Goal: Task Accomplishment & Management: Complete application form

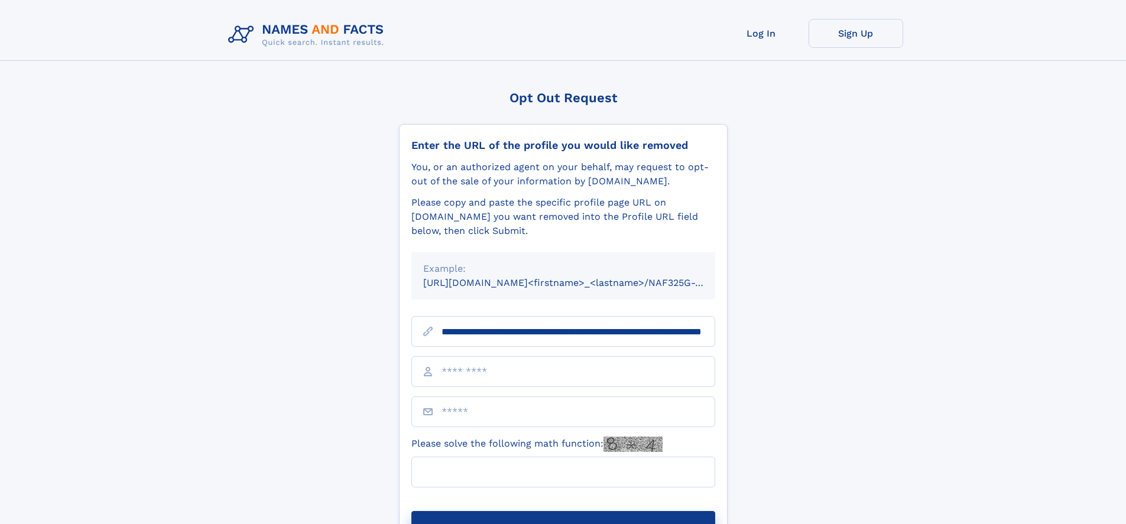
scroll to position [0, 124]
type input "**********"
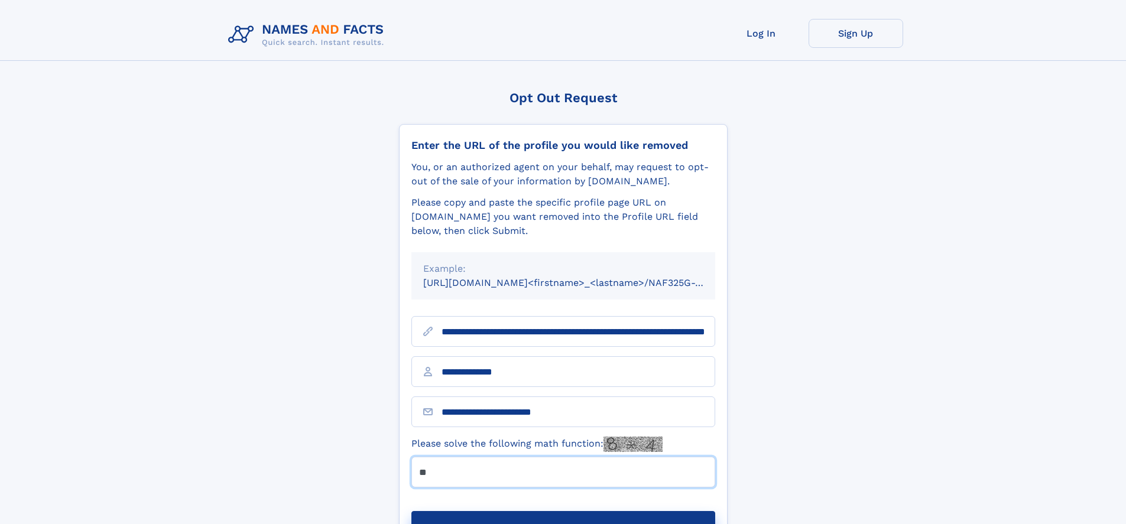
type input "**"
click at [563, 511] on button "Submit Opt Out Request" at bounding box center [563, 530] width 304 height 38
